Goal: Task Accomplishment & Management: Manage account settings

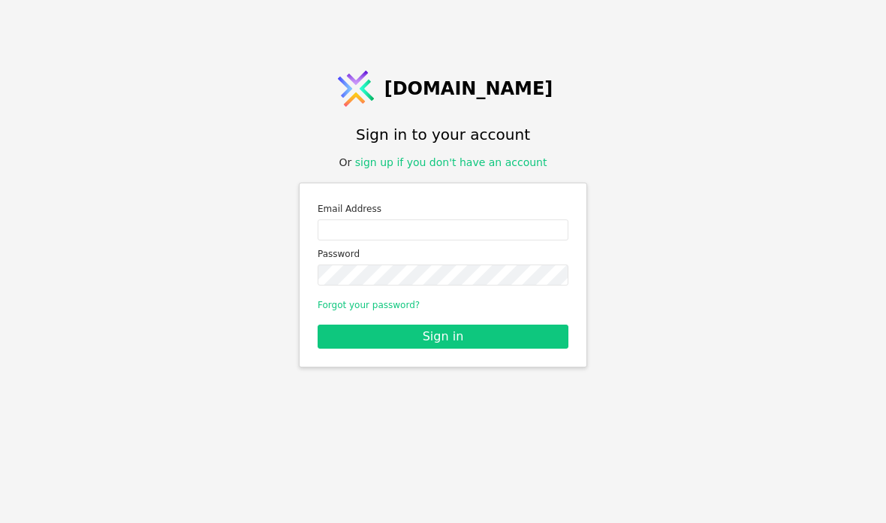
click at [503, 168] on link "sign up if you don't have an account" at bounding box center [451, 162] width 192 height 12
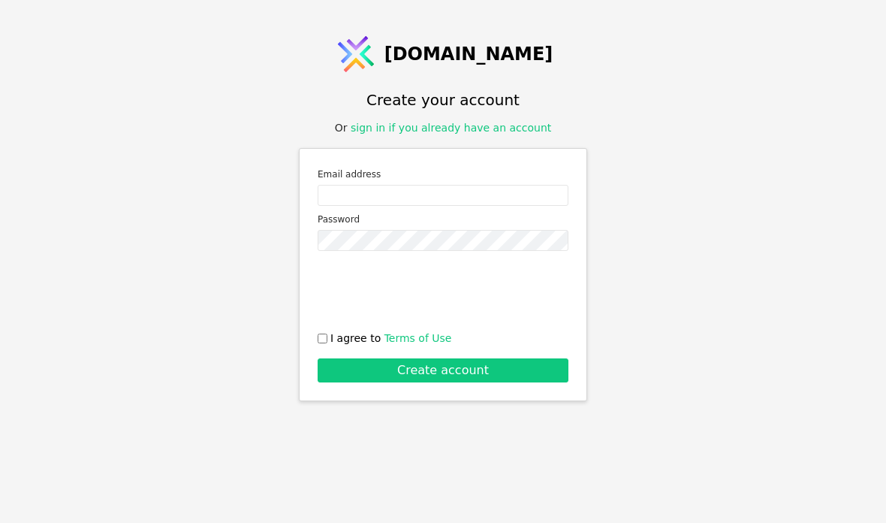
click at [491, 134] on link "sign in if you already have an account" at bounding box center [451, 128] width 201 height 12
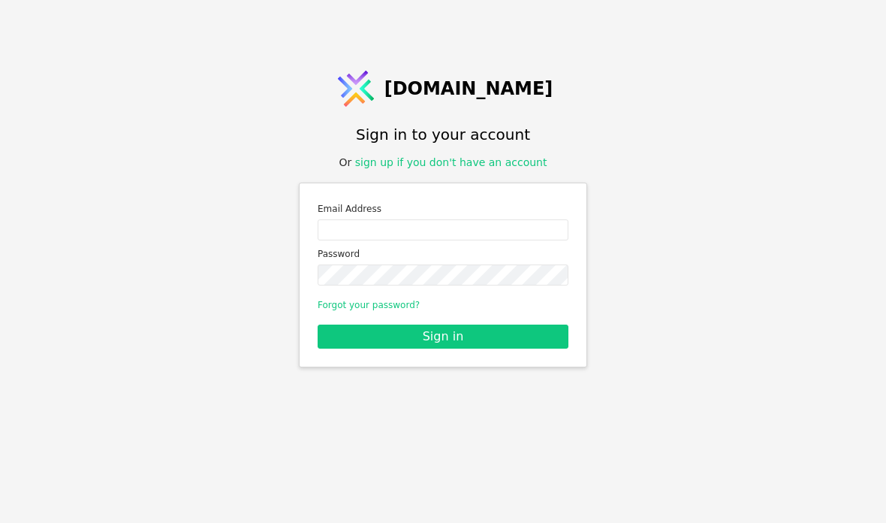
click at [457, 216] on label "Email Address" at bounding box center [443, 208] width 251 height 15
click at [445, 240] on div "Email Address" at bounding box center [443, 220] width 251 height 39
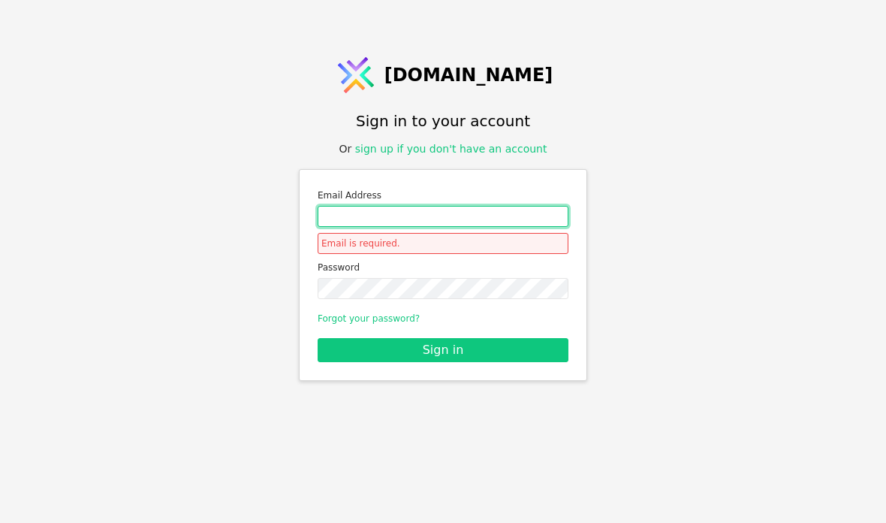
type input "[EMAIL_ADDRESS][DOMAIN_NAME]"
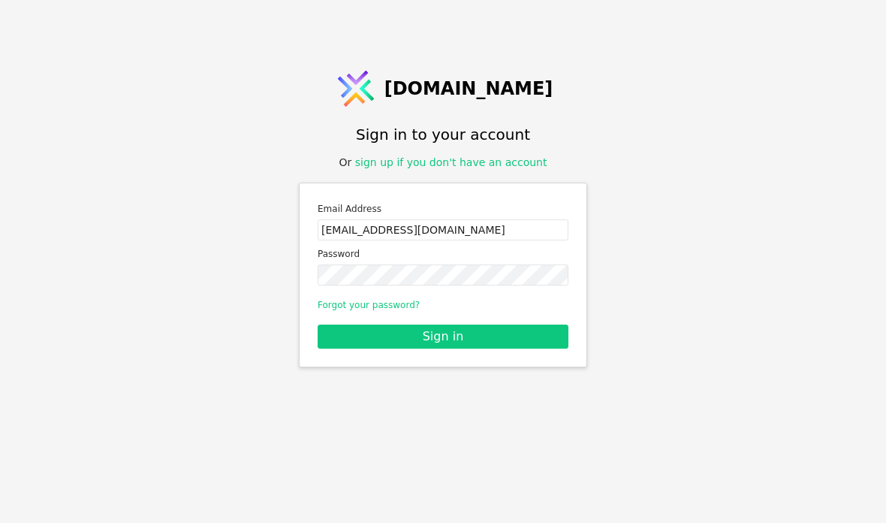
click at [499, 348] on button "Sign in" at bounding box center [443, 336] width 251 height 24
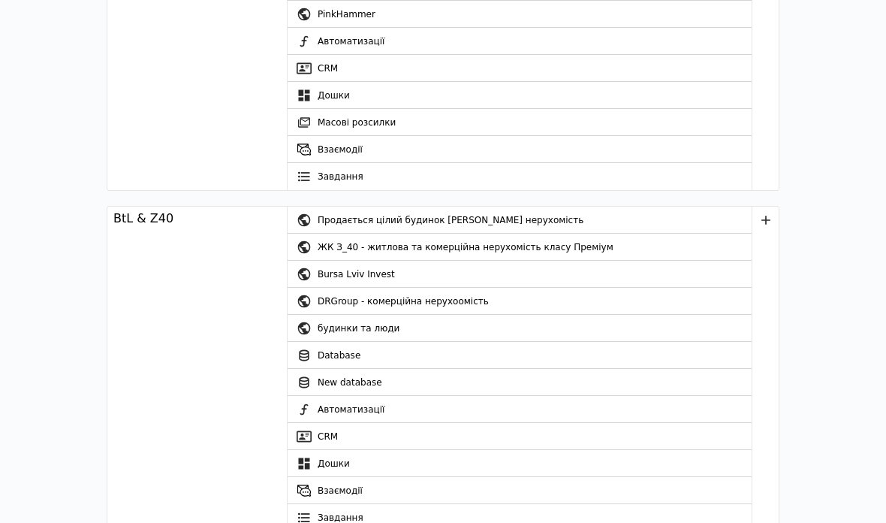
scroll to position [123, 0]
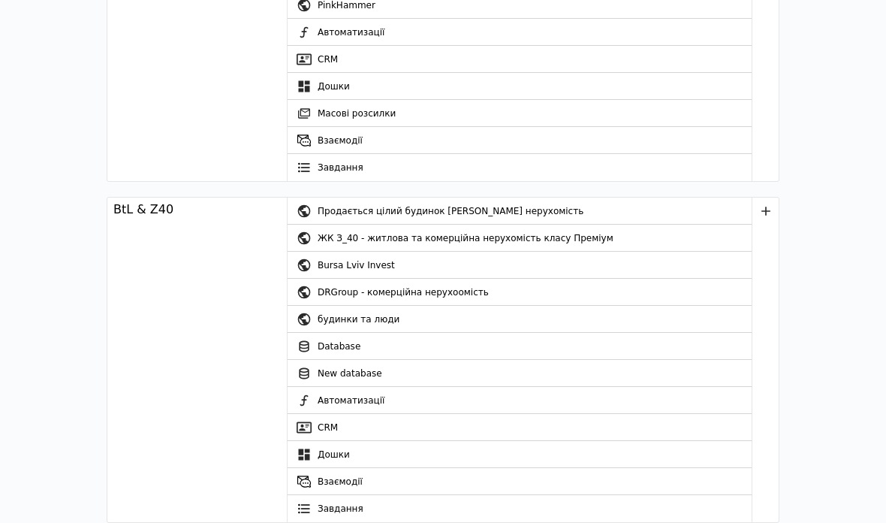
click at [346, 434] on link "CRM" at bounding box center [520, 427] width 464 height 27
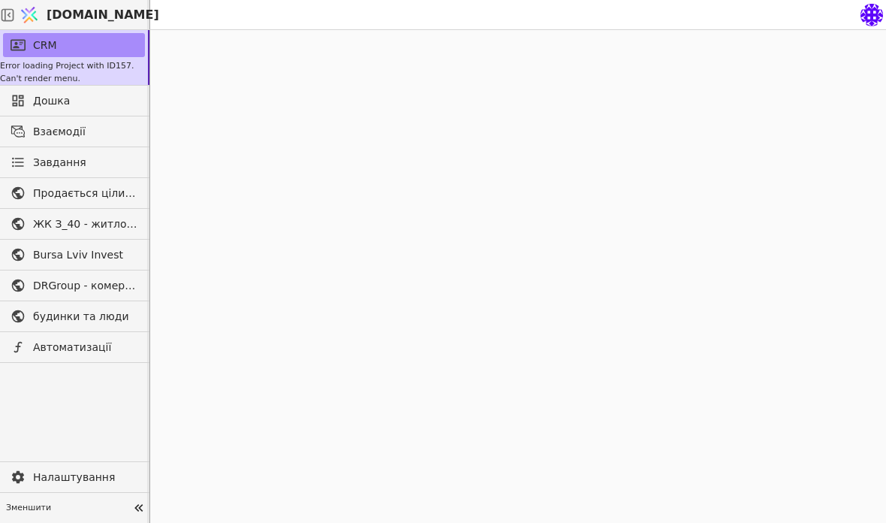
scroll to position [60, 0]
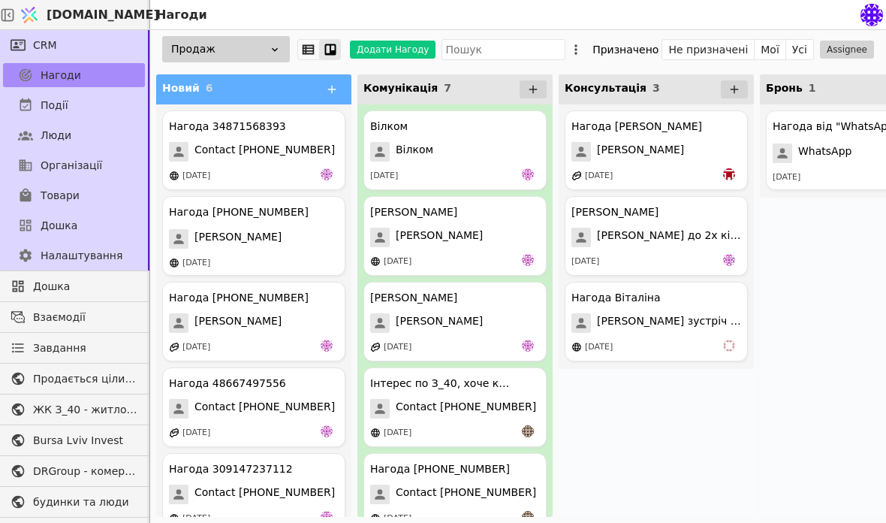
click at [435, 230] on div "[PERSON_NAME] [DATE] [PERSON_NAME] [DATE] Інтерес по З_40, хоче квартиру Contac…" at bounding box center [454, 433] width 195 height 659
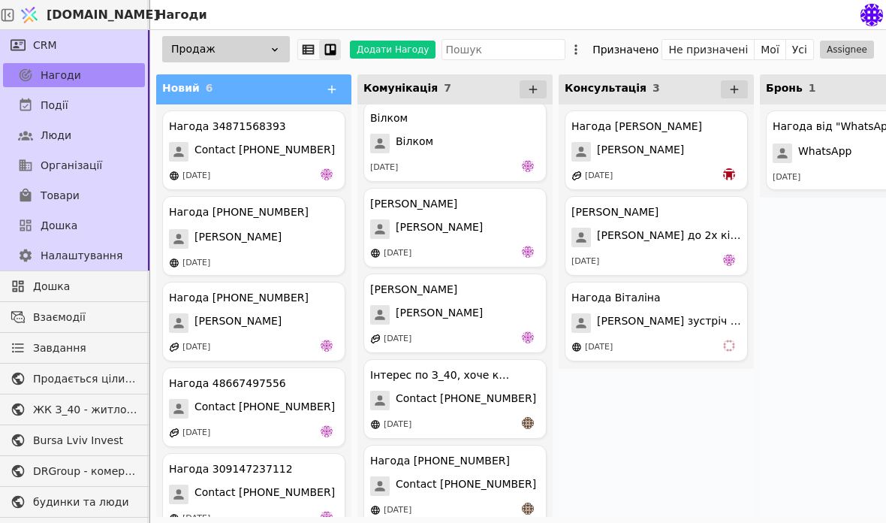
scroll to position [9, 0]
click at [492, 248] on div "[DATE]" at bounding box center [455, 252] width 170 height 15
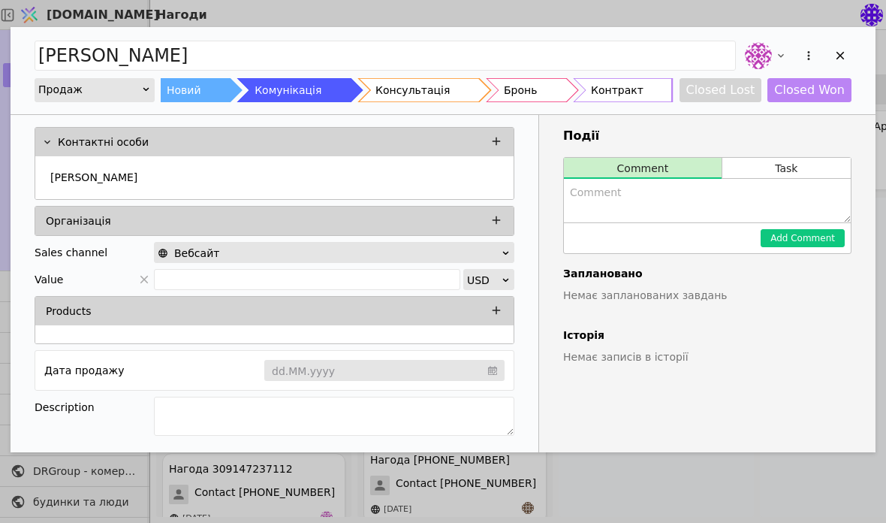
click at [424, 235] on div "Організація" at bounding box center [275, 221] width 480 height 30
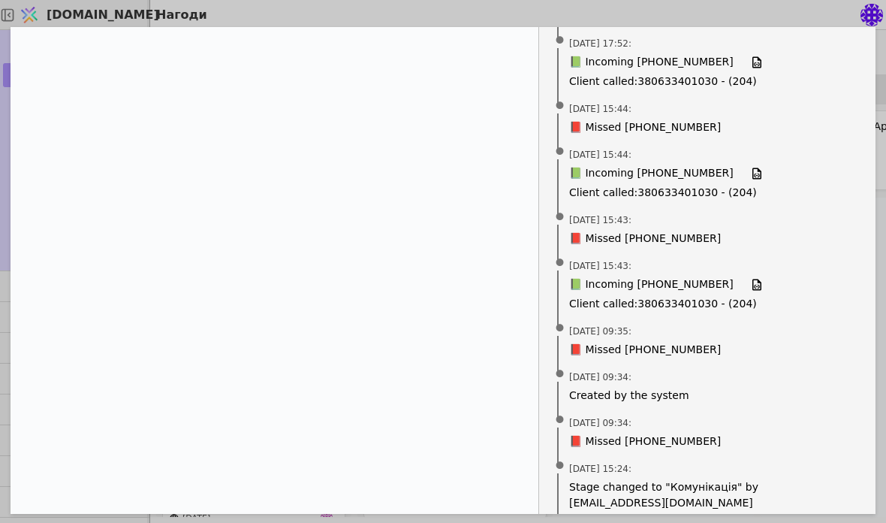
scroll to position [813, 0]
click at [663, 345] on span "📕 Missed [PHONE_NUMBER]" at bounding box center [645, 350] width 152 height 16
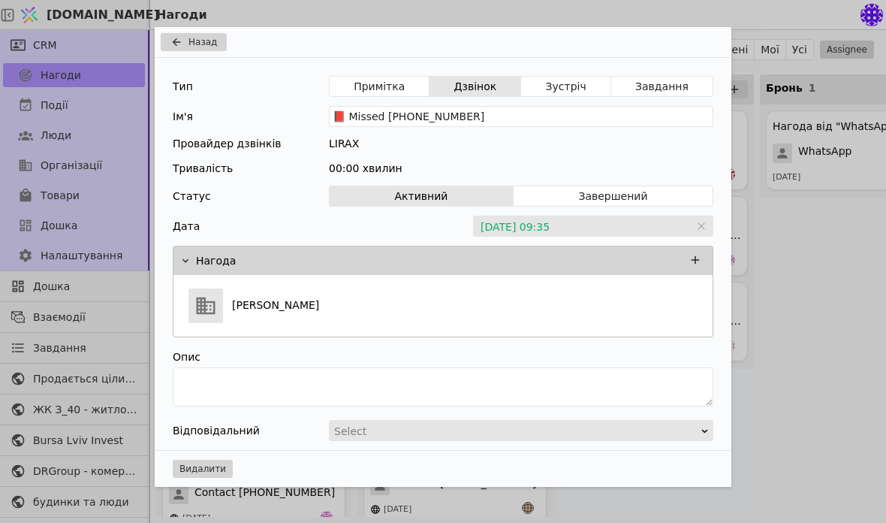
scroll to position [55, 0]
click at [207, 40] on span "Назад" at bounding box center [202, 42] width 29 height 14
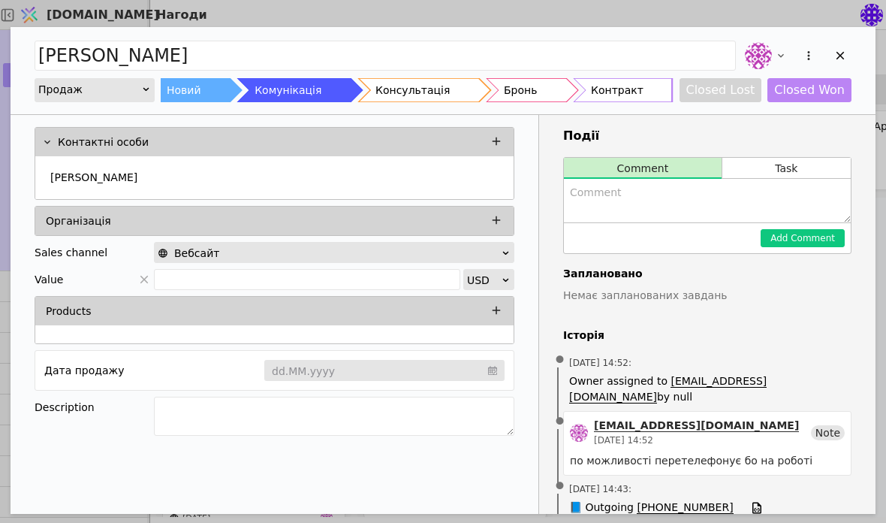
click at [850, 101] on button "Closed Won" at bounding box center [809, 90] width 84 height 24
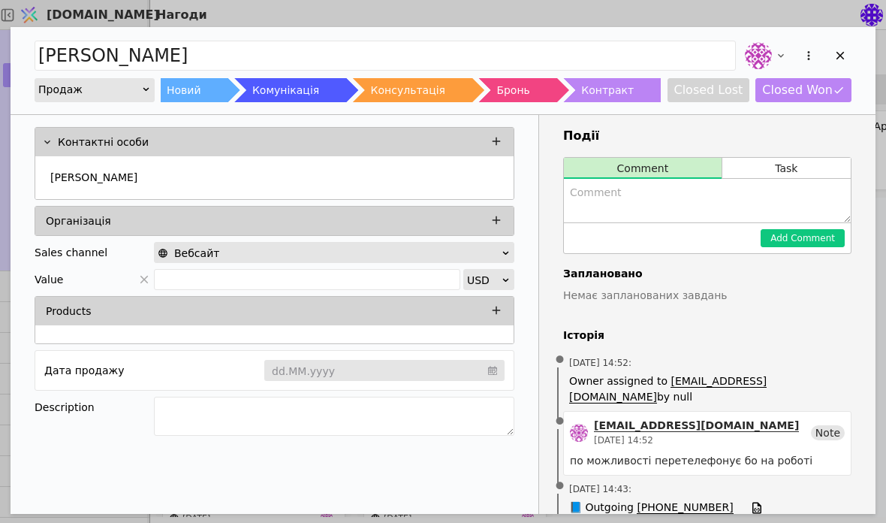
click at [839, 101] on button "Closed Won" at bounding box center [803, 90] width 96 height 24
click at [844, 112] on div "[PERSON_NAME] Новий Комунікація Консультація Бронь Контракт Closed Lost Closed …" at bounding box center [443, 70] width 865 height 87
click at [835, 101] on button "Closed Won" at bounding box center [803, 90] width 96 height 24
click at [839, 101] on button "Closed Won" at bounding box center [803, 90] width 96 height 24
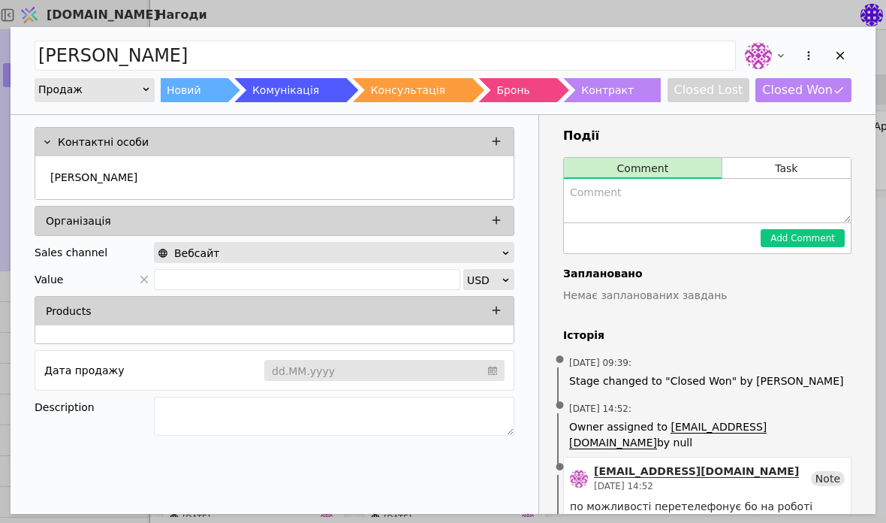
click at [844, 110] on div "[PERSON_NAME] Новий Комунікація Консультація Бронь Контракт Closed Lost Closed …" at bounding box center [443, 70] width 865 height 87
click at [839, 101] on button "Closed Won" at bounding box center [803, 90] width 96 height 24
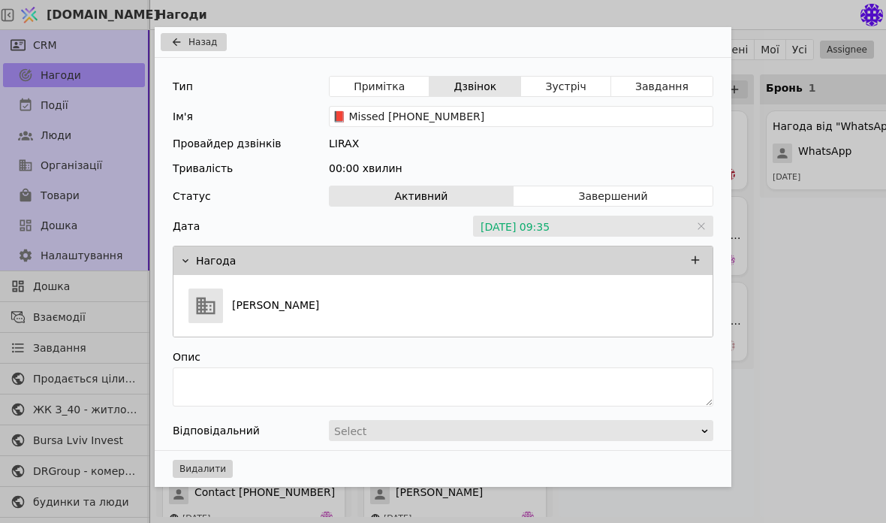
click at [200, 85] on div "Тип Примітка Дзвінок Зустріч Завдання" at bounding box center [443, 86] width 541 height 21
click at [201, 101] on div "Тип Примітка Дзвінок Зустріч Завдання Ім'я 📕 Missed [PHONE_NUMBER] Провайдер дз…" at bounding box center [443, 254] width 577 height 392
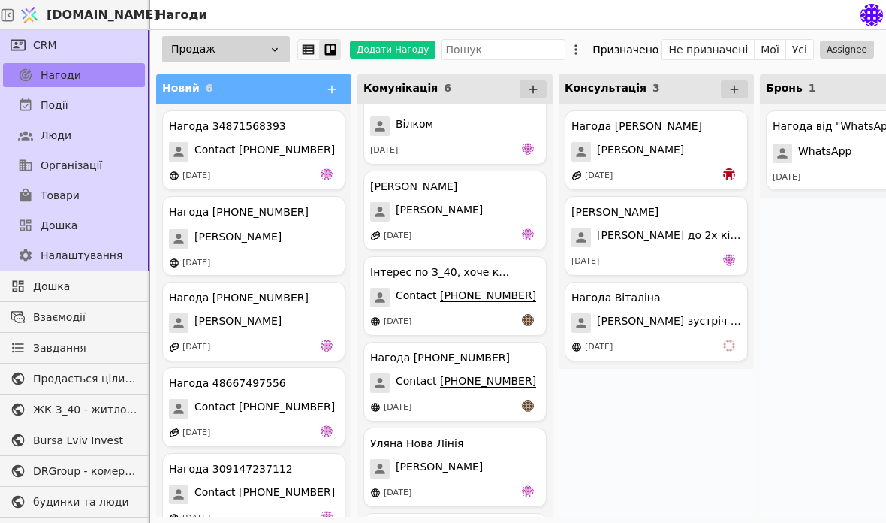
scroll to position [26, 0]
click at [499, 288] on div "Вілком Вілком [DATE] [PERSON_NAME] [DATE] Інтерес по З_40, хоче квартиру Contac…" at bounding box center [454, 335] width 195 height 514
